Goal: Information Seeking & Learning: Learn about a topic

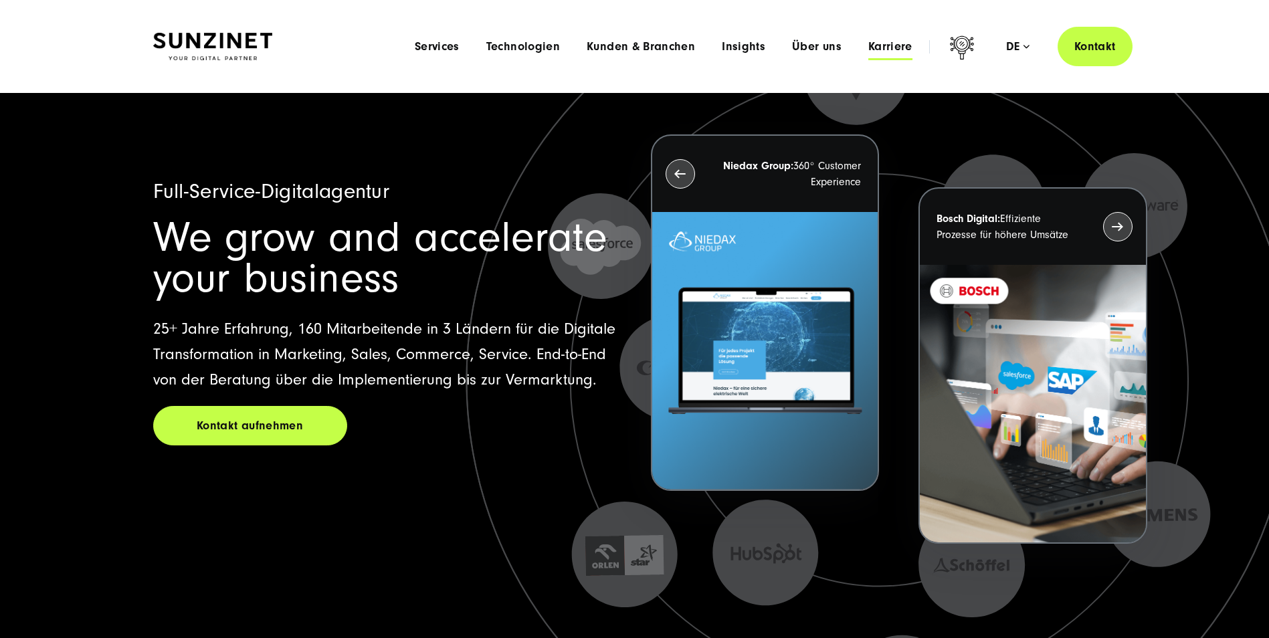
click at [879, 49] on span "Karriere" at bounding box center [890, 46] width 44 height 13
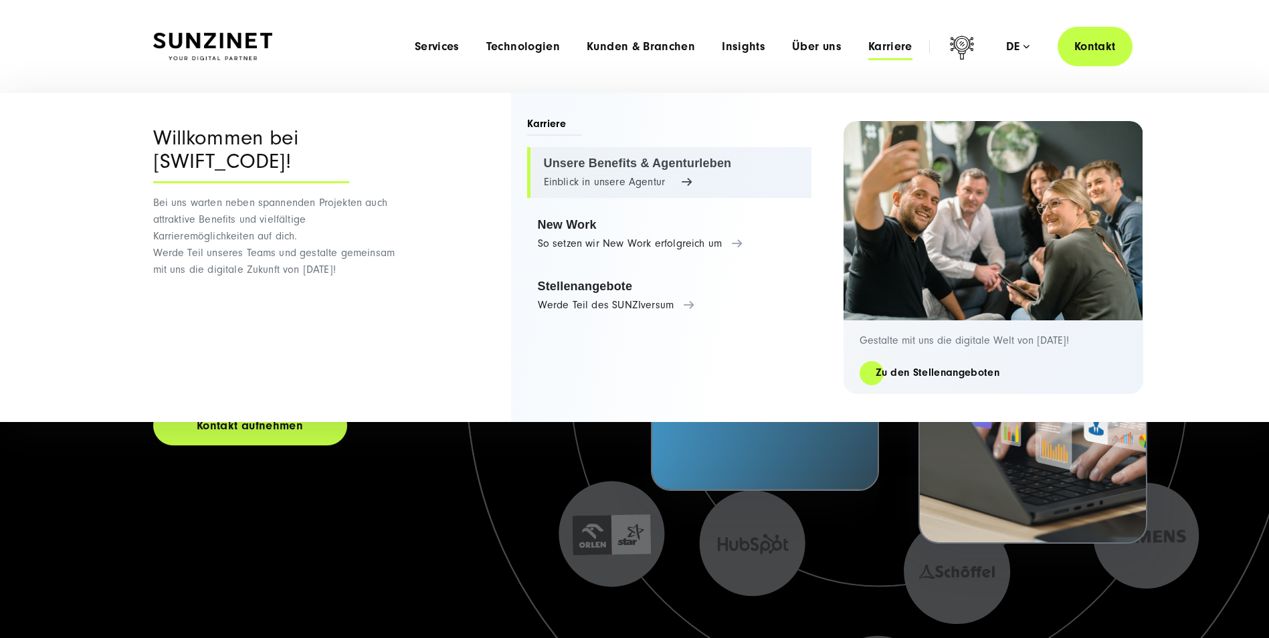
click at [603, 158] on link "Unsere Benefits & Agenturleben Einblick in unsere Agentur" at bounding box center [669, 172] width 284 height 51
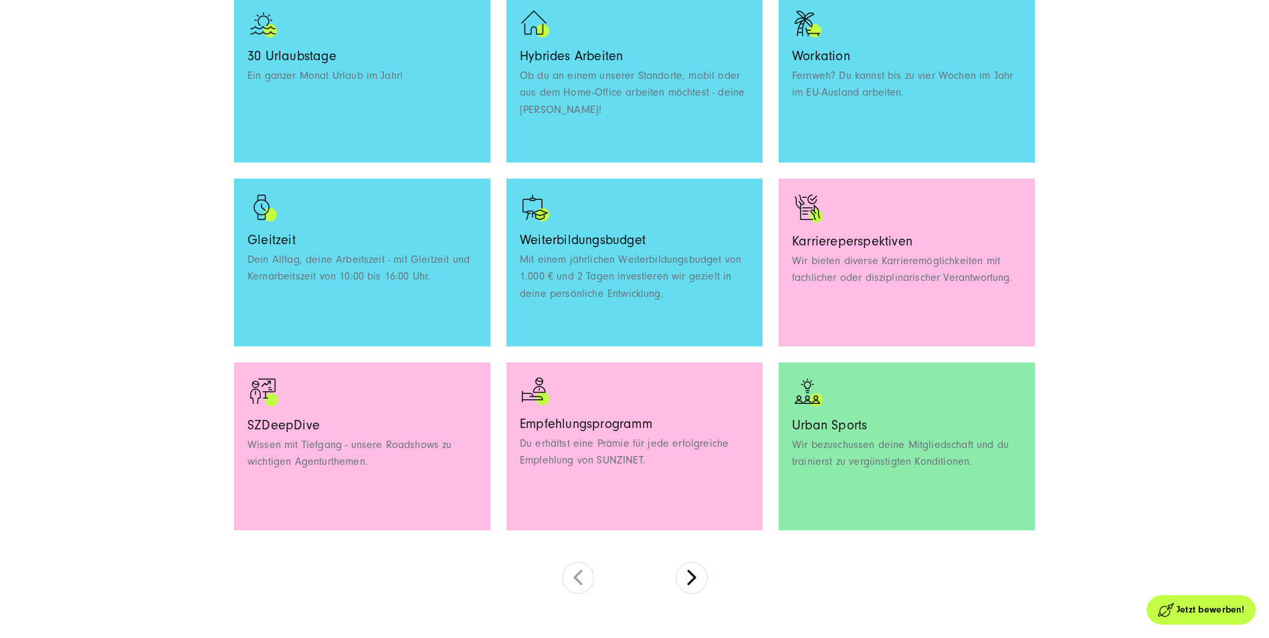
scroll to position [1137, 0]
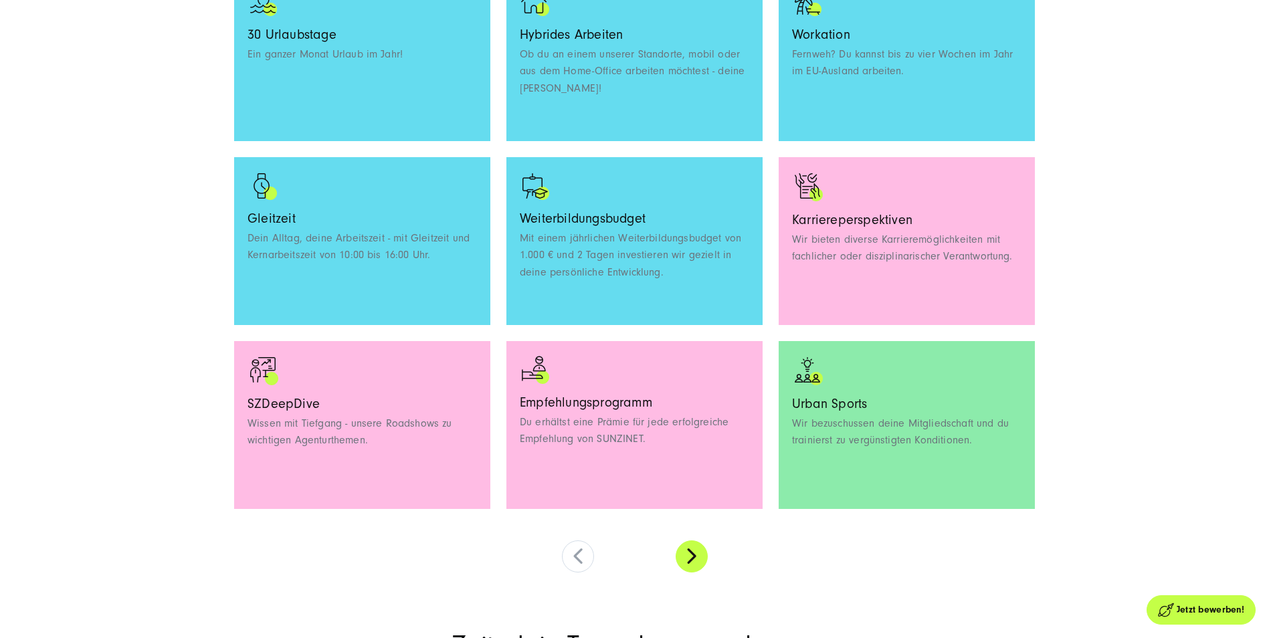
click at [691, 560] on button at bounding box center [691, 556] width 32 height 32
